Goal: Find specific page/section: Find specific page/section

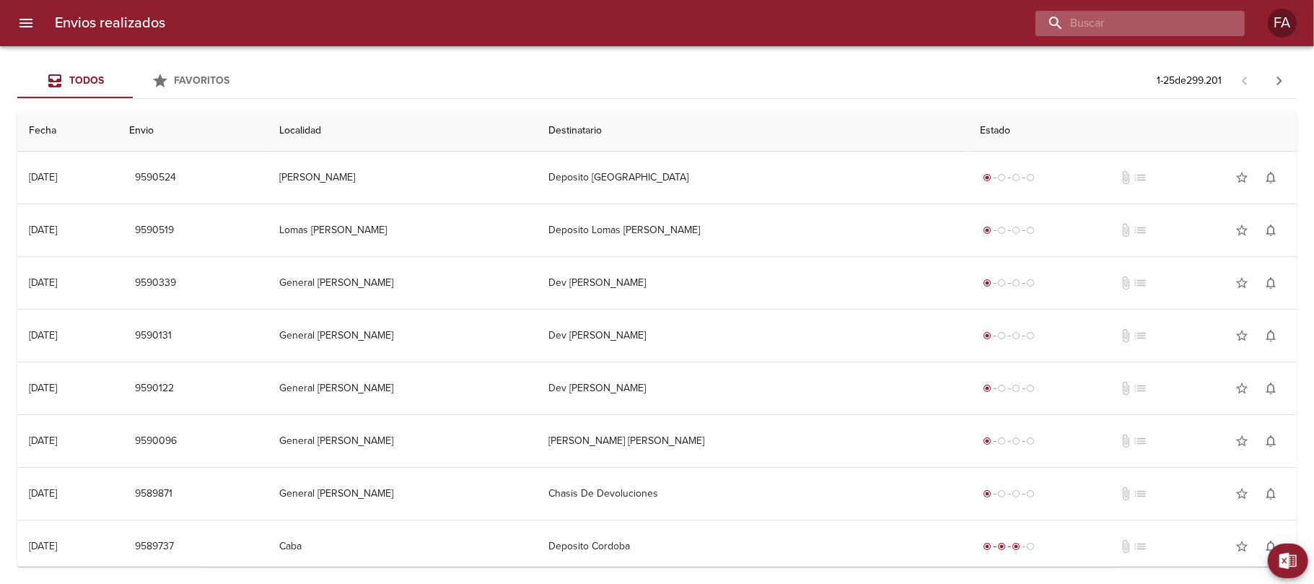
paste input "[PERSON_NAME] [PERSON_NAME]"
click at [1204, 27] on input "buscar" at bounding box center [1127, 23] width 185 height 25
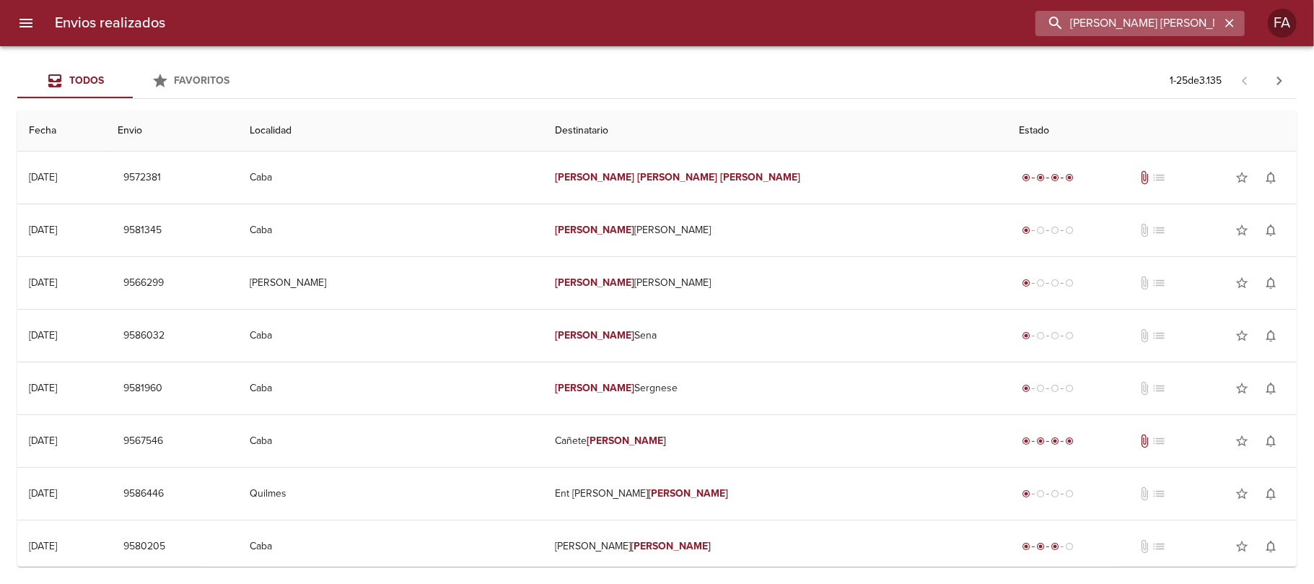
click at [1192, 32] on input "[PERSON_NAME] [PERSON_NAME]" at bounding box center [1127, 23] width 185 height 25
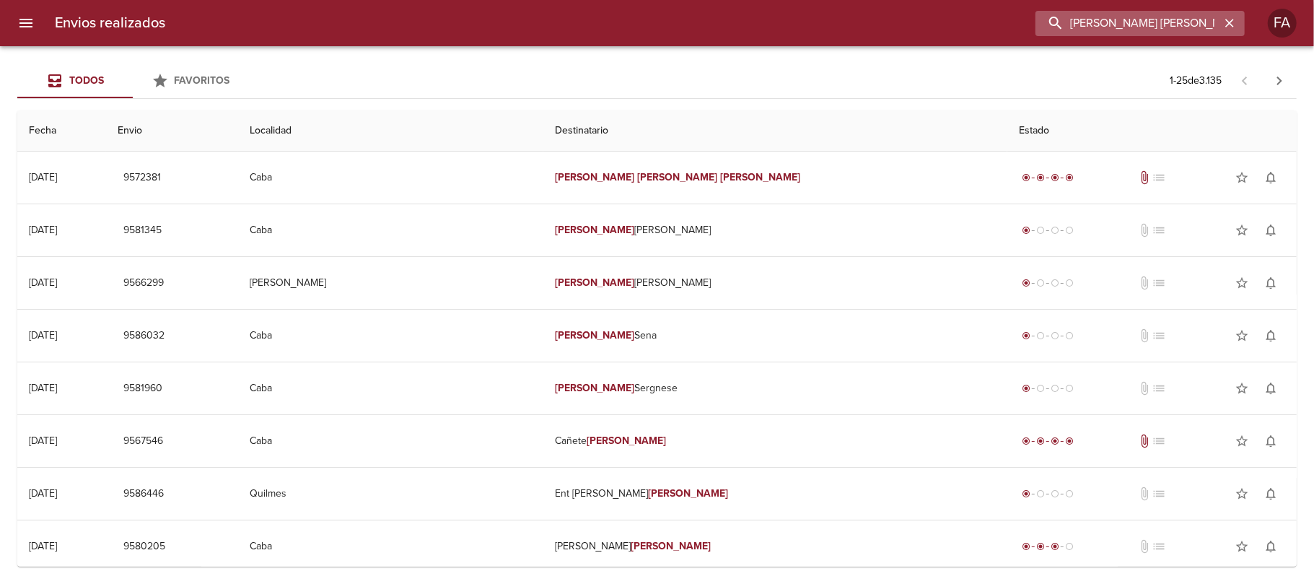
paste input "[PERSON_NAME]"
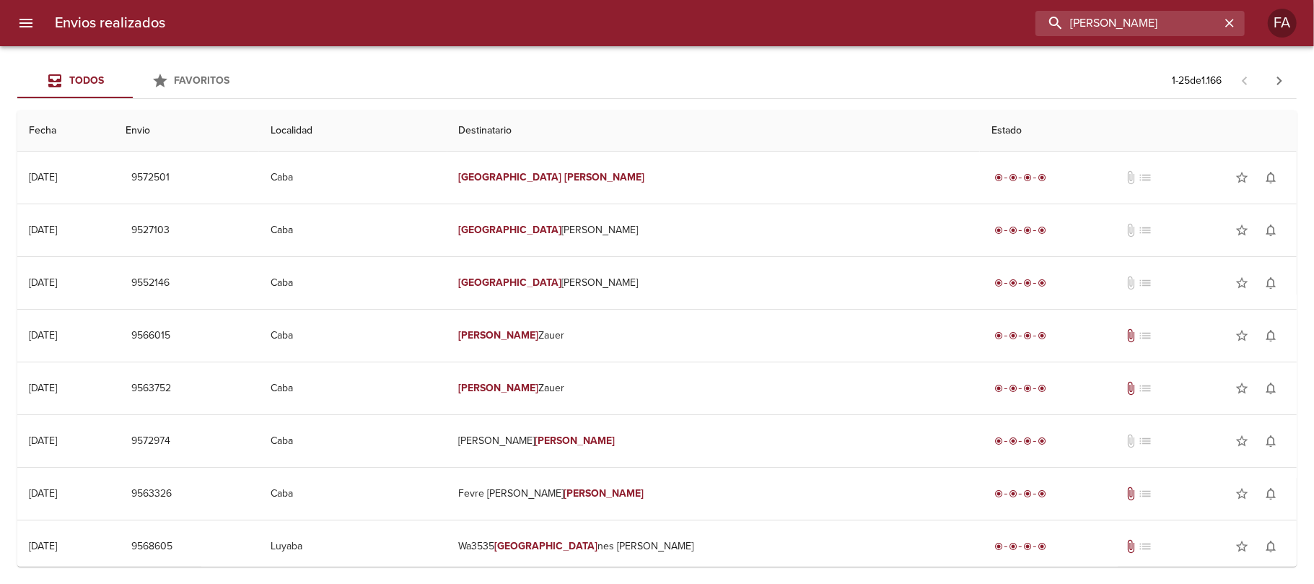
paste input "XPERIENTIA SRL"
type input "XPERIENTIA SRL"
